Goal: Information Seeking & Learning: Learn about a topic

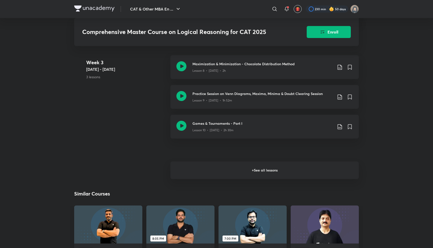
scroll to position [467, 0]
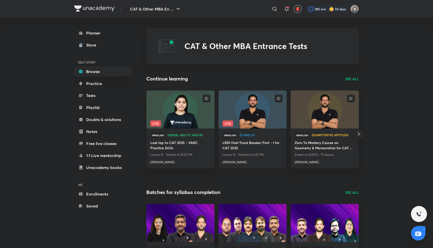
click at [232, 161] on h4 "[PERSON_NAME]" at bounding box center [252, 161] width 60 height 7
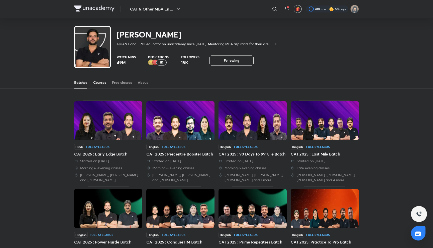
click at [98, 82] on div "Courses" at bounding box center [99, 82] width 13 height 5
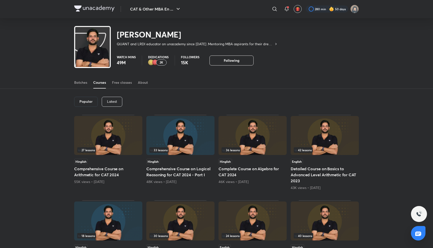
click at [115, 107] on div "Popular Latest" at bounding box center [216, 102] width 284 height 26
click at [114, 103] on p "Latest" at bounding box center [112, 102] width 10 height 4
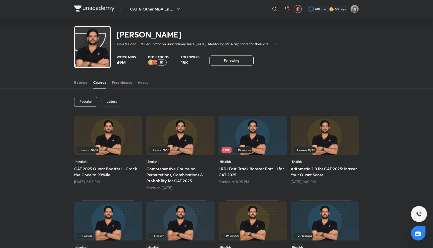
click at [170, 176] on h5 "Comprehensive Course on Permutations, Combinations & Probability for CAT 2025" at bounding box center [180, 175] width 68 height 18
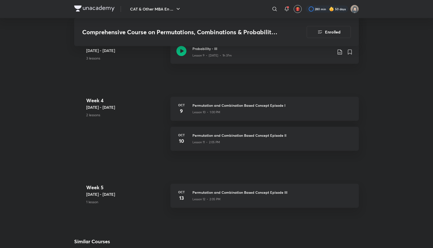
scroll to position [577, 0]
